Goal: Navigation & Orientation: Find specific page/section

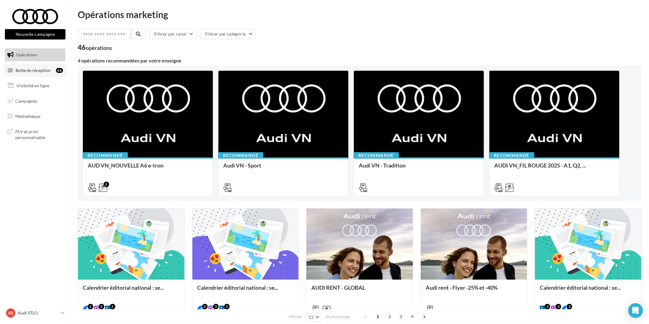
click at [55, 66] on link "Boîte de réception 66" at bounding box center [35, 70] width 63 height 13
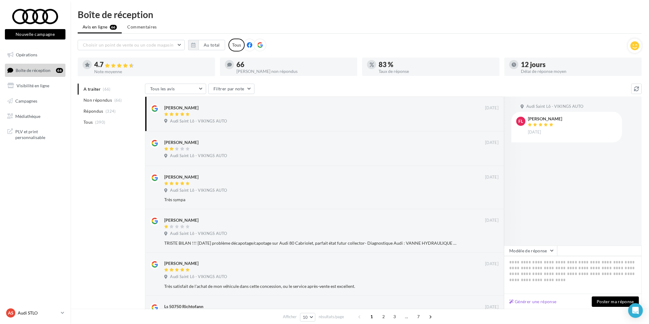
click at [50, 315] on p "Audi STLO" at bounding box center [38, 313] width 41 height 6
click at [52, 272] on p "audi-stlo-etho" at bounding box center [55, 271] width 62 height 6
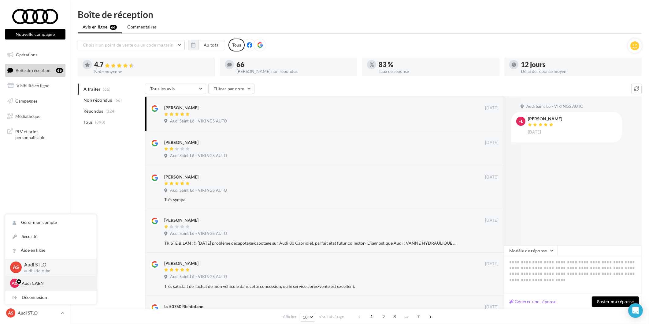
click at [42, 283] on p "Audi CAEN" at bounding box center [55, 283] width 67 height 6
